Goal: Ask a question

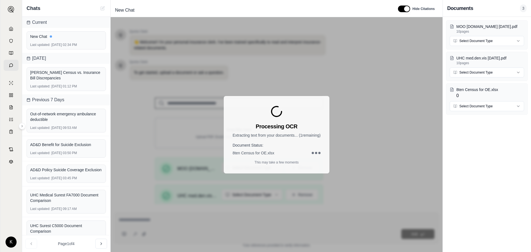
click at [383, 144] on div "Processing OCR Extracting text from your documents... ( 1 remaining) Document S…" at bounding box center [277, 134] width 332 height 235
click at [363, 126] on div "Processing OCR Extracting text from your documents... ( 1 remaining) Document S…" at bounding box center [277, 134] width 332 height 235
click at [249, 45] on div "Processing OCR Extracting text from your documents... ( 1 remaining) Document S…" at bounding box center [277, 134] width 332 height 235
click at [81, 38] on div "New Chat" at bounding box center [66, 37] width 72 height 6
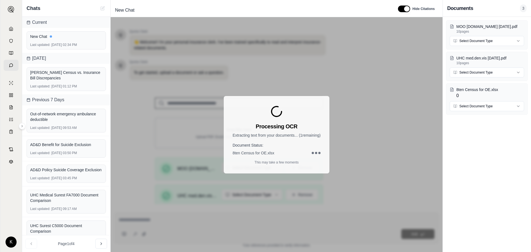
drag, startPoint x: 193, startPoint y: 53, endPoint x: 196, endPoint y: 54, distance: 3.1
click at [196, 54] on div "Processing OCR Extracting text from your documents... ( 1 remaining) Document S…" at bounding box center [277, 134] width 332 height 235
click at [476, 140] on div "MOO [DOMAIN_NAME] [DATE].pdf 10 pages Select Document Type UHC med.den.vis [DAT…" at bounding box center [487, 134] width 88 height 235
click at [479, 27] on p "MOO [DOMAIN_NAME] [DATE].pdf" at bounding box center [491, 27] width 68 height 6
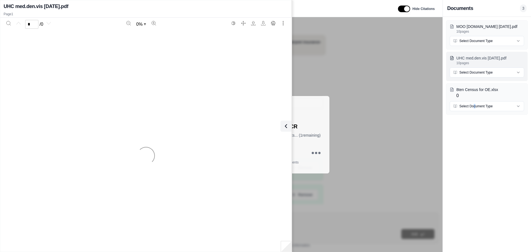
click at [480, 60] on p "UHC med.den.vis [DATE].pdf" at bounding box center [491, 58] width 68 height 6
click at [484, 91] on p "8ten Census for OE.xlsx" at bounding box center [491, 90] width 68 height 6
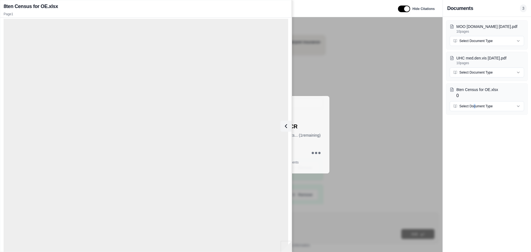
click at [474, 166] on div "MOO [DOMAIN_NAME] [DATE].pdf 10 pages Select Document Type UHC med.den.vis [DAT…" at bounding box center [487, 134] width 88 height 235
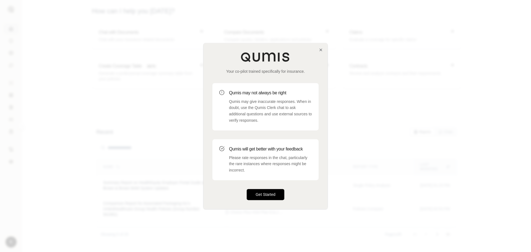
click at [274, 193] on button "Get Started" at bounding box center [266, 194] width 38 height 11
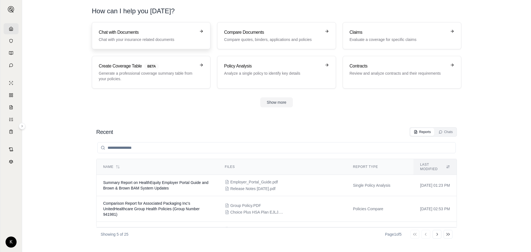
click at [143, 33] on h3 "Chat with Documents" at bounding box center [147, 32] width 97 height 7
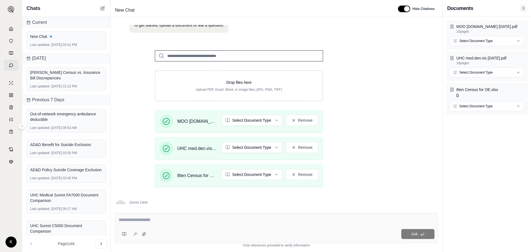
scroll to position [55, 0]
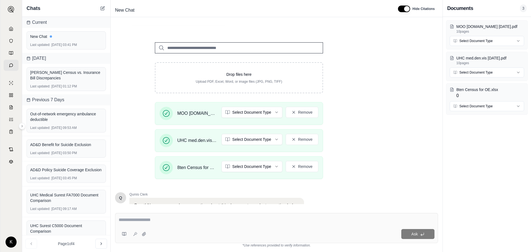
click at [130, 217] on textarea at bounding box center [277, 220] width 316 height 7
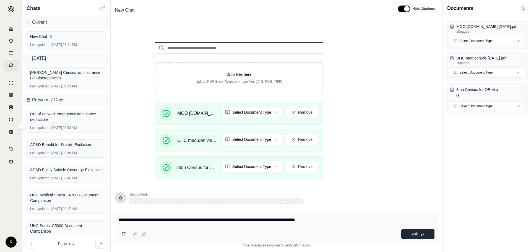
type textarea "**********"
click at [410, 232] on button "Ask" at bounding box center [418, 234] width 33 height 10
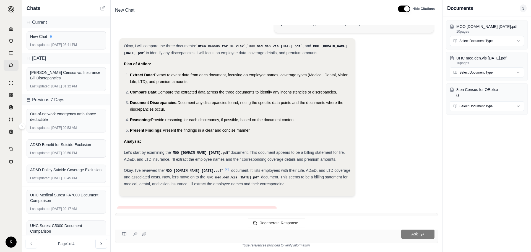
scroll to position [18, 0]
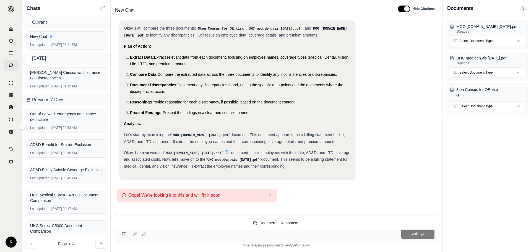
click at [158, 234] on div "Ask" at bounding box center [292, 234] width 286 height 10
click at [174, 229] on div "Regenerate Response" at bounding box center [277, 222] width 332 height 13
click at [256, 223] on icon at bounding box center [255, 223] width 4 height 4
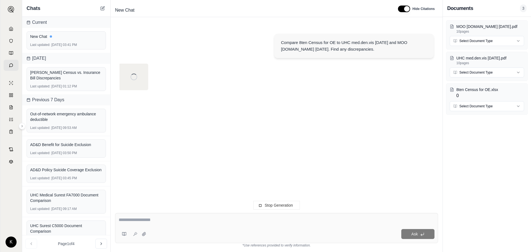
click at [151, 224] on div at bounding box center [277, 221] width 316 height 9
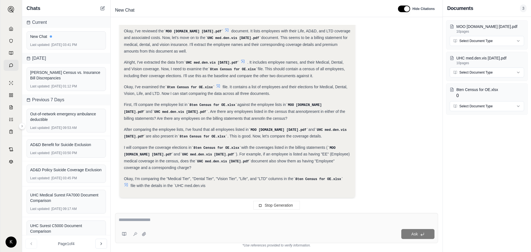
click at [142, 222] on textarea at bounding box center [277, 220] width 316 height 7
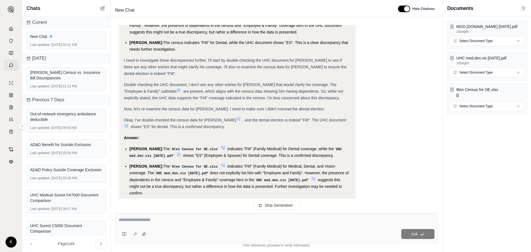
click at [132, 219] on textarea at bounding box center [277, 220] width 316 height 7
type textarea "*"
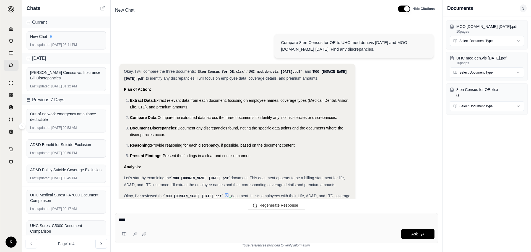
scroll to position [461, 0]
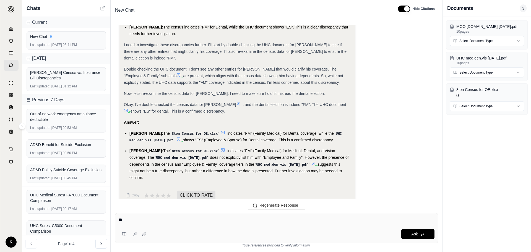
type textarea "*"
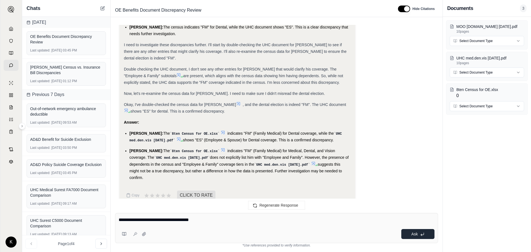
type textarea "**********"
click at [413, 236] on span "Ask" at bounding box center [415, 234] width 6 height 4
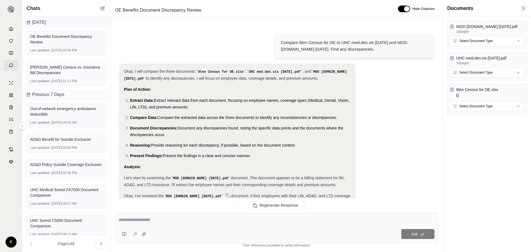
scroll to position [727, 0]
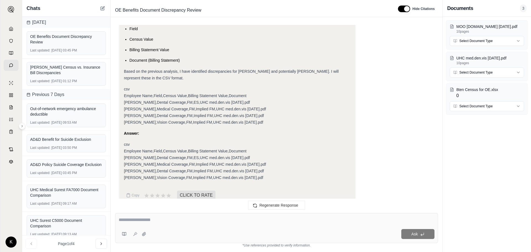
drag, startPoint x: 125, startPoint y: 141, endPoint x: 265, endPoint y: 174, distance: 143.5
click at [265, 174] on div "csv Employee Name,Field,Census Value,Billing Statement Value,Document Blair Mas…" at bounding box center [237, 161] width 227 height 40
click at [127, 149] on span "Employee Name,Field,Census Value,Billing Statement Value,Document" at bounding box center [185, 151] width 123 height 4
drag, startPoint x: 124, startPoint y: 142, endPoint x: 261, endPoint y: 170, distance: 139.8
click at [261, 170] on div "csv Employee Name,Field,Census Value,Billing Statement Value,Document Blair Mas…" at bounding box center [237, 161] width 227 height 40
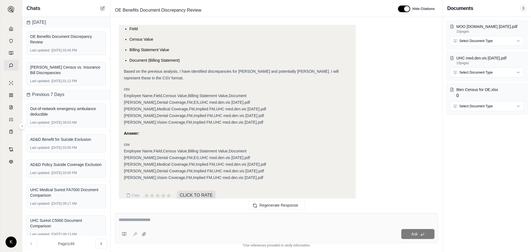
copy div "Employee Name,Field,Census Value,Billing Statement Value,Document Blair Masters…"
click at [255, 130] on div "Okay, I will create a CSV representation of the discrepancies identified in the…" at bounding box center [237, 78] width 227 height 206
